Goal: Find specific page/section: Find specific page/section

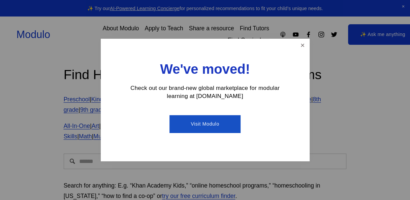
click at [196, 125] on link "Visit Modulo" at bounding box center [204, 124] width 71 height 18
